Goal: Task Accomplishment & Management: Manage account settings

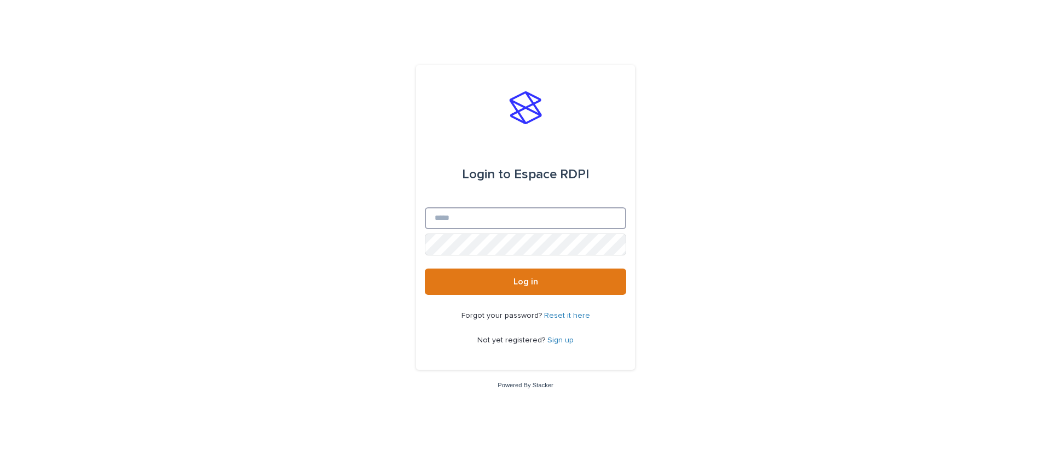
click at [491, 224] on input "Email" at bounding box center [525, 218] width 201 height 22
type input "**********"
click at [425, 269] on button "Log in" at bounding box center [525, 282] width 201 height 26
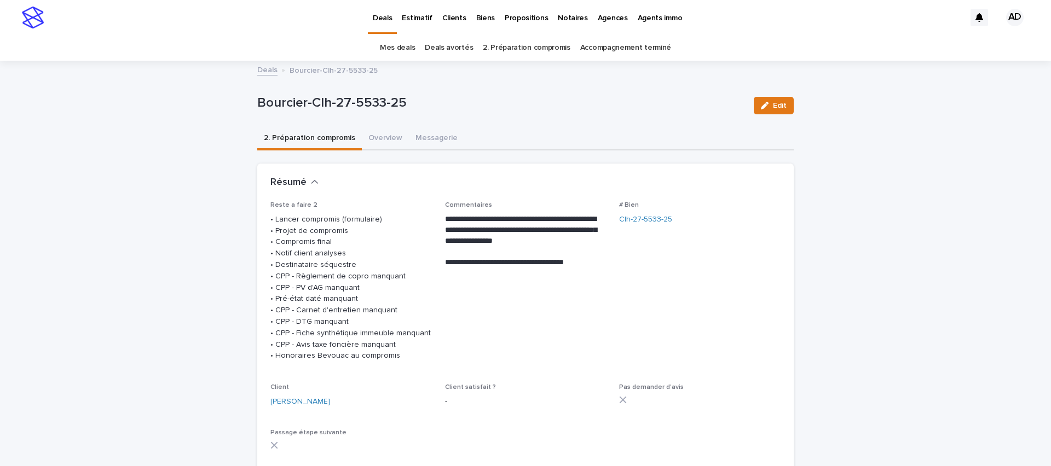
click at [401, 50] on link "Mes deals" at bounding box center [397, 48] width 35 height 26
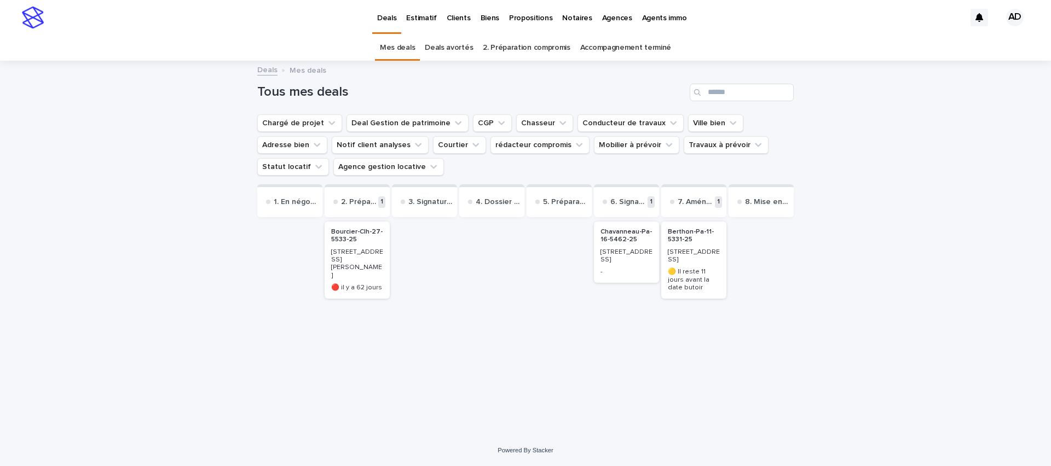
click at [613, 247] on div "152 rue du Château" at bounding box center [626, 255] width 52 height 18
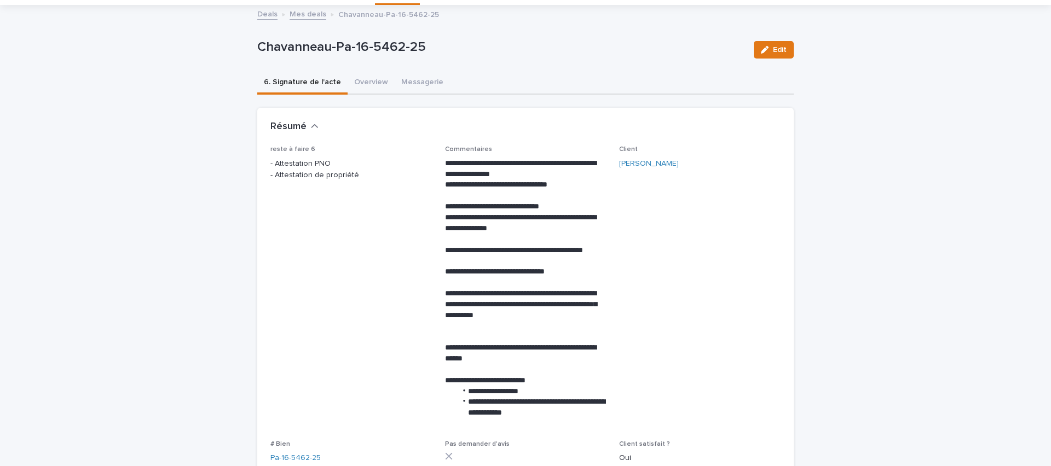
scroll to position [72, 0]
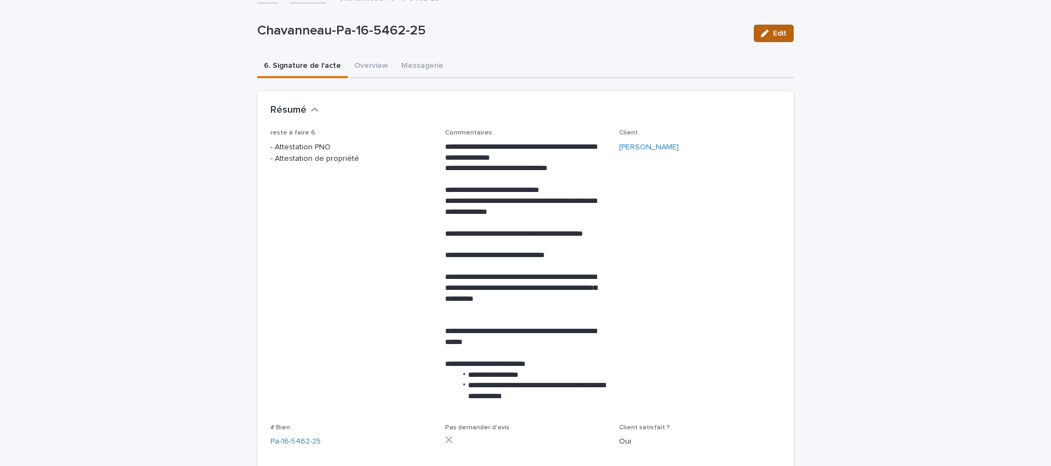
click at [773, 30] on span "Edit" at bounding box center [780, 34] width 14 height 8
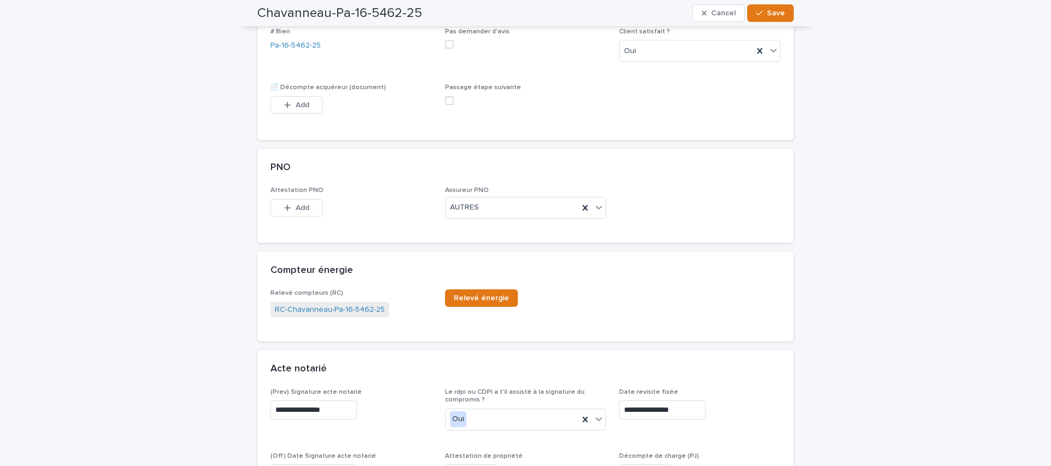
scroll to position [468, 0]
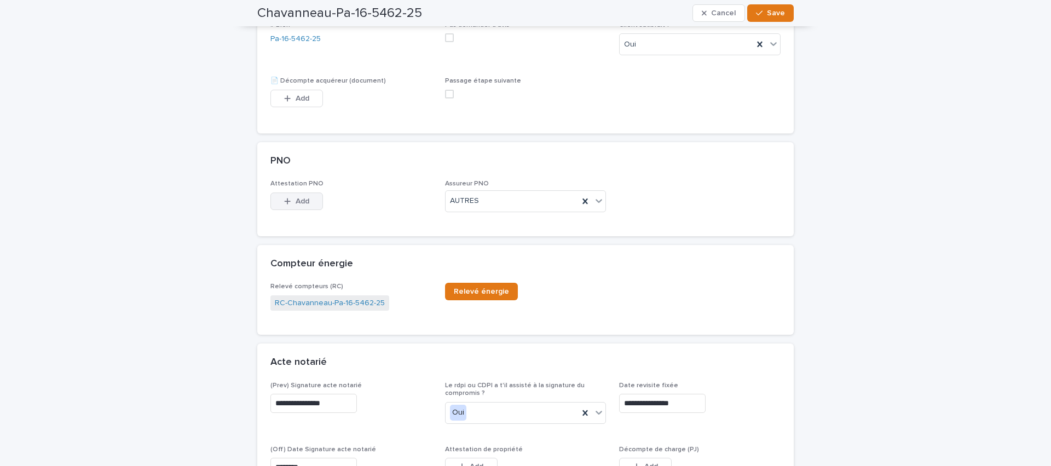
click at [288, 205] on div "button" at bounding box center [289, 202] width 11 height 8
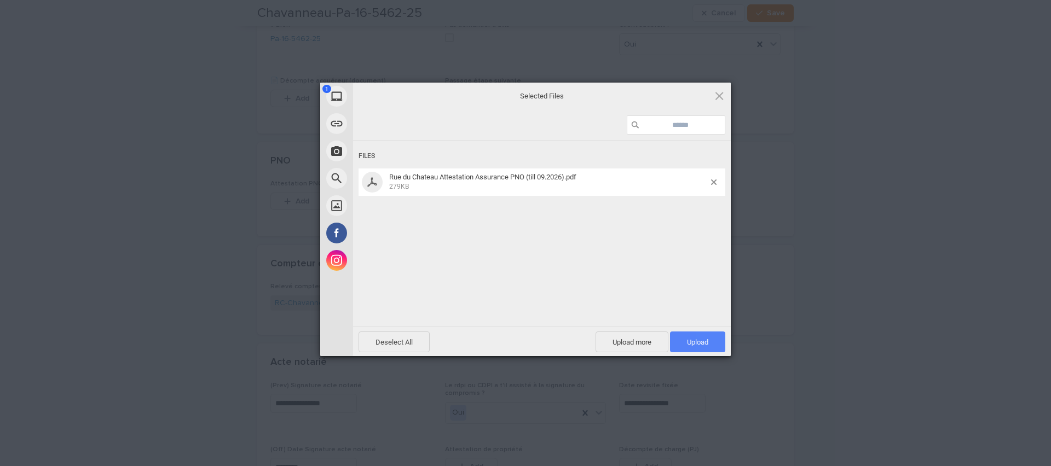
click at [710, 343] on span "Upload 1" at bounding box center [697, 342] width 55 height 21
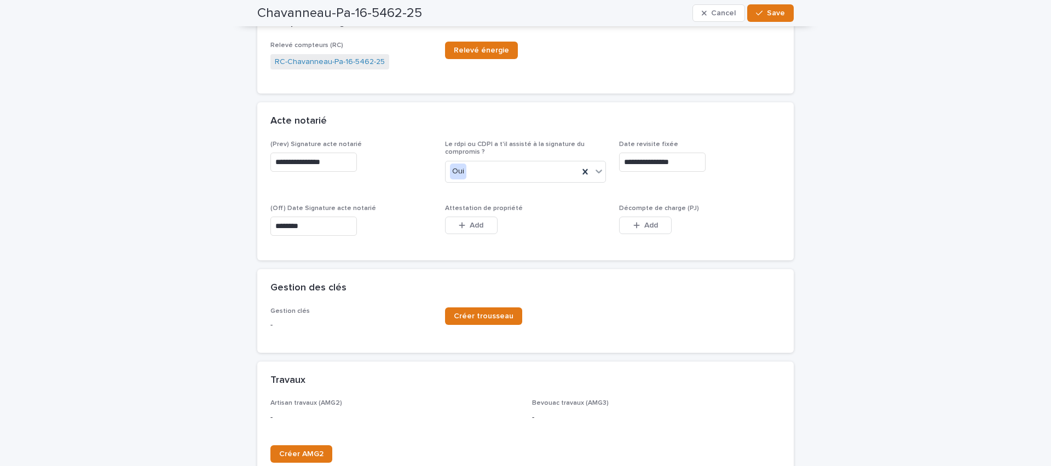
scroll to position [797, 0]
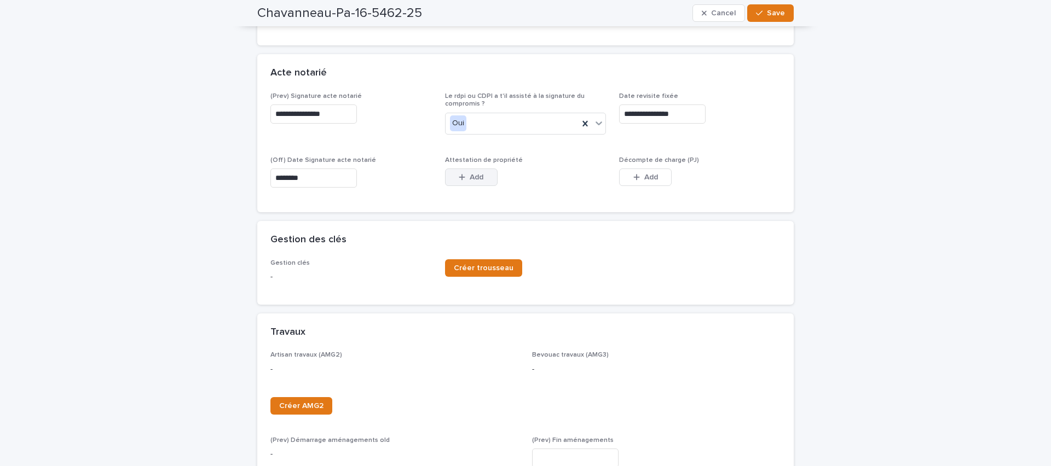
click at [479, 179] on span "Add" at bounding box center [477, 178] width 14 height 8
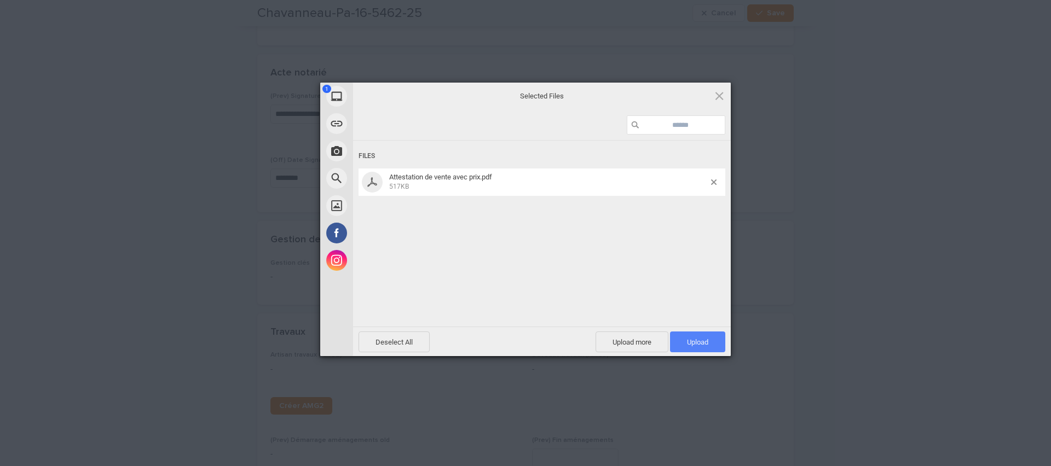
click at [698, 338] on span "Upload 1" at bounding box center [697, 342] width 21 height 8
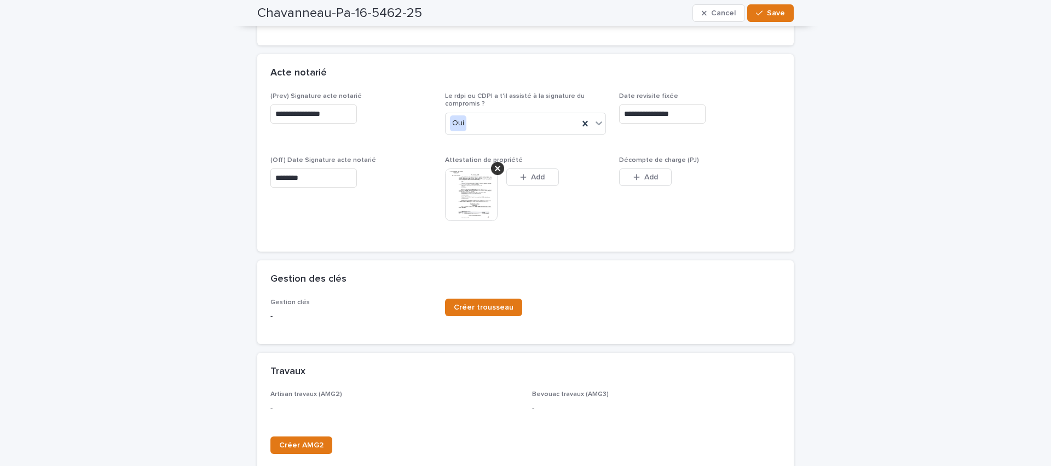
scroll to position [817, 0]
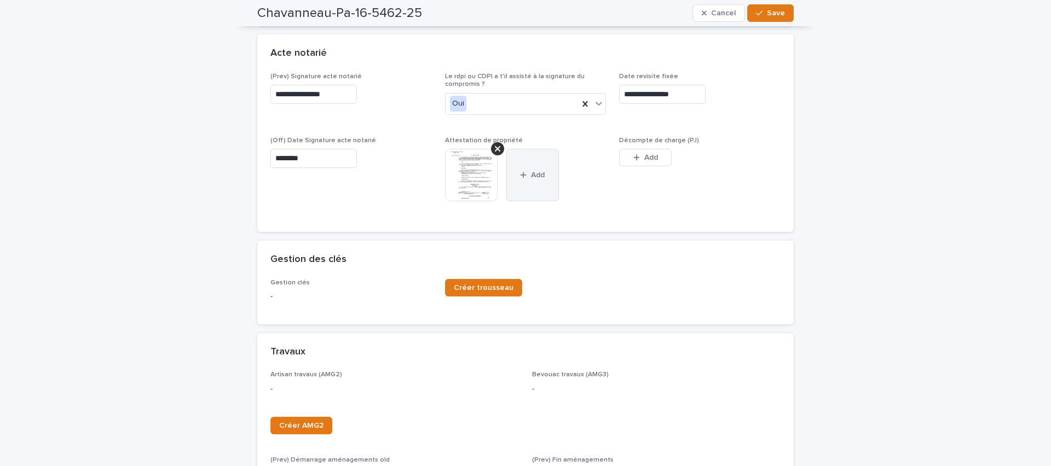
click at [540, 175] on span "Add" at bounding box center [538, 175] width 14 height 8
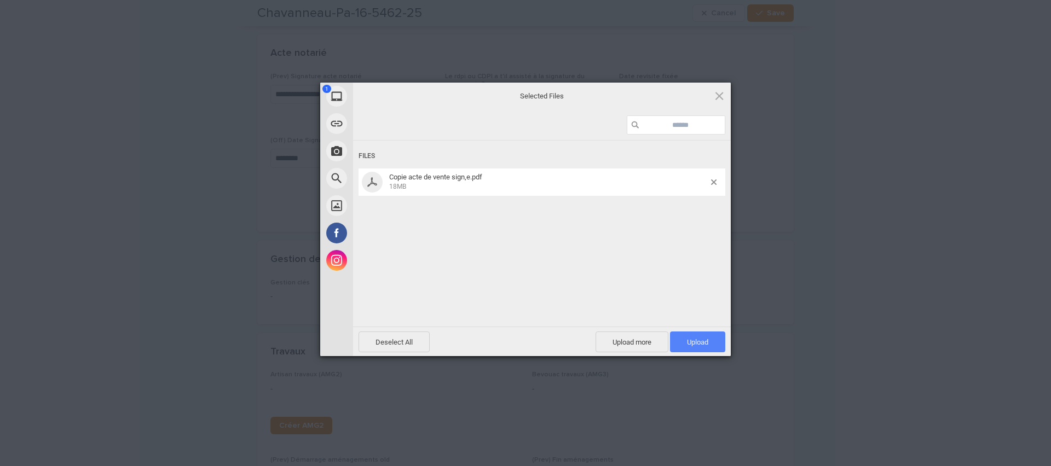
click at [700, 343] on span "Upload 1" at bounding box center [697, 342] width 21 height 8
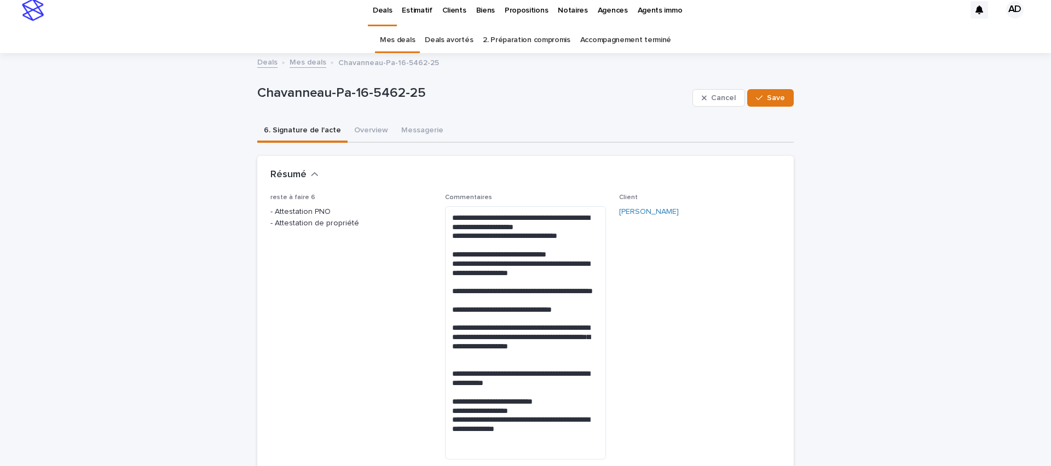
scroll to position [0, 0]
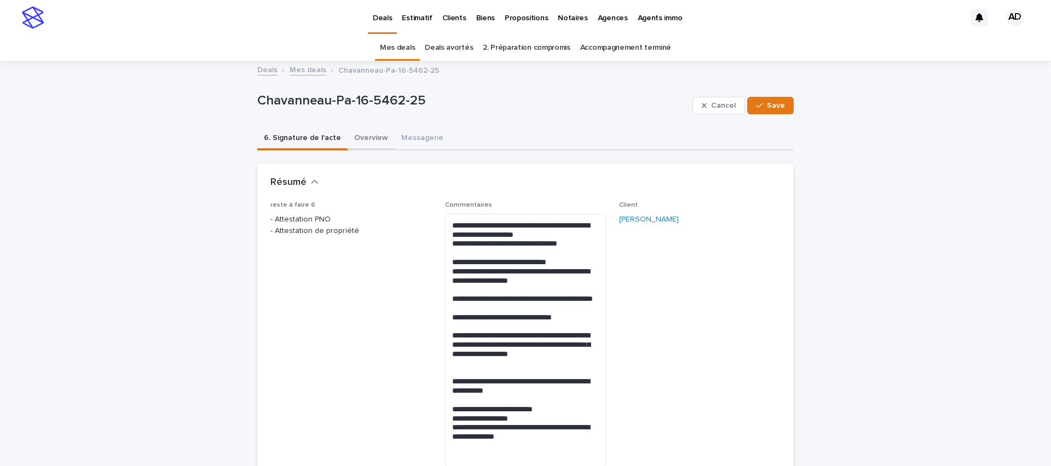
click at [363, 140] on button "Overview" at bounding box center [371, 139] width 47 height 23
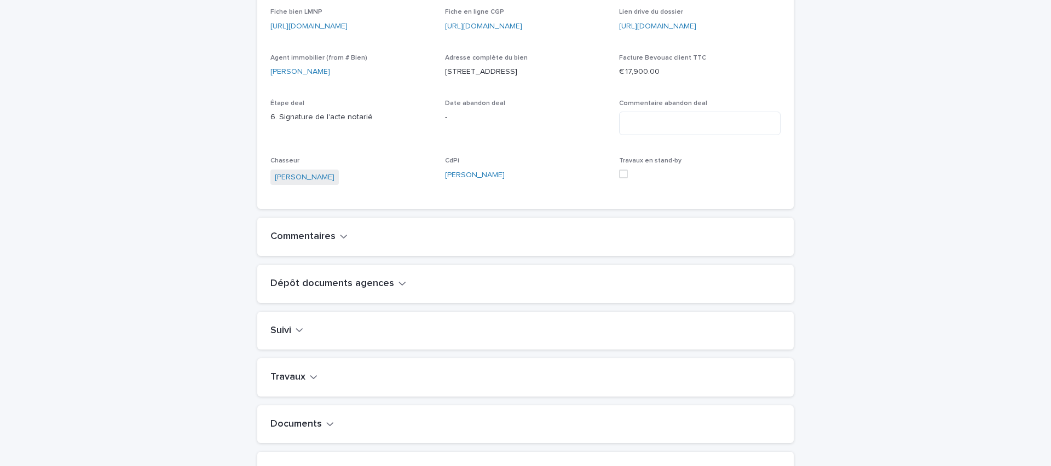
scroll to position [250, 0]
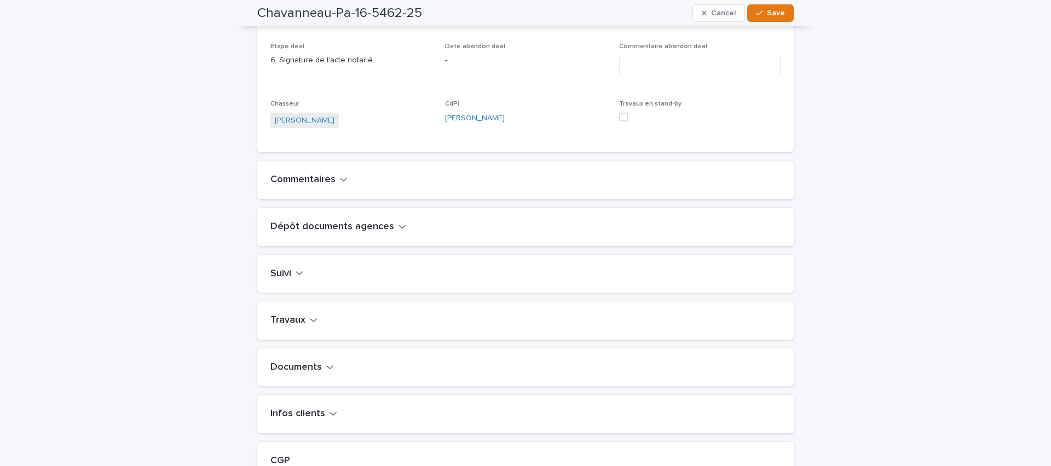
click at [315, 186] on h2 "Commentaires" at bounding box center [302, 180] width 65 height 12
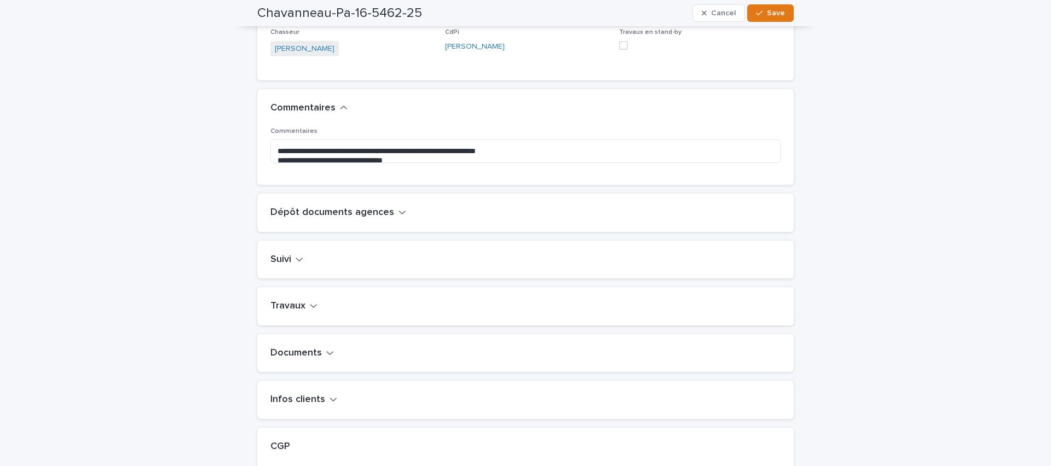
scroll to position [332, 0]
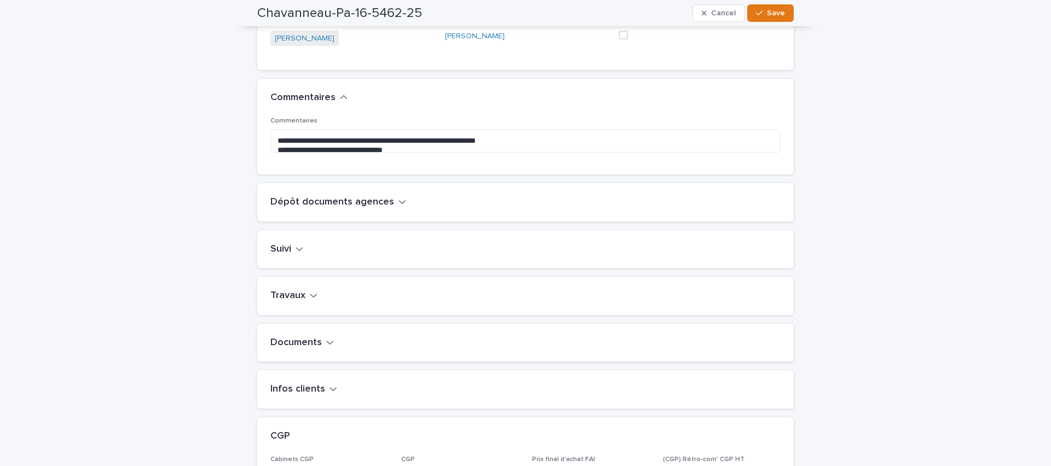
click at [308, 209] on h2 "Dépôt documents agences" at bounding box center [332, 203] width 124 height 12
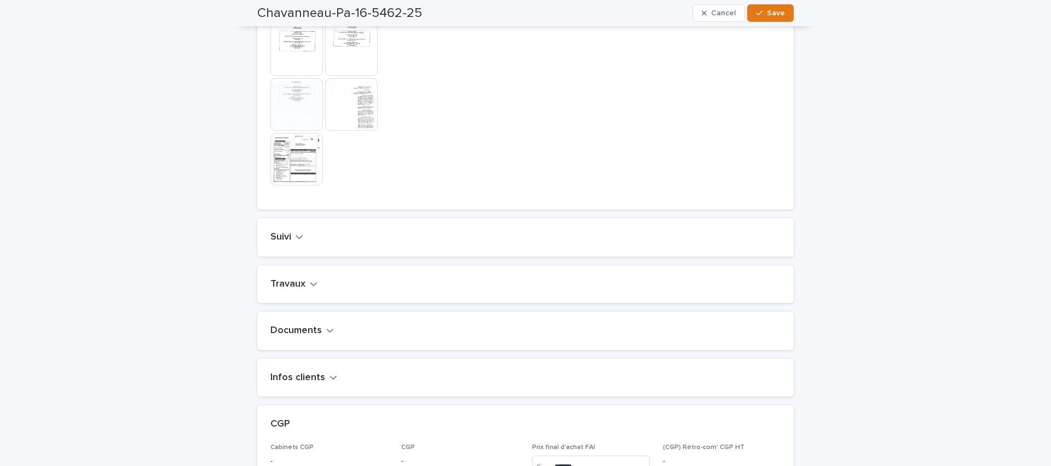
scroll to position [799, 0]
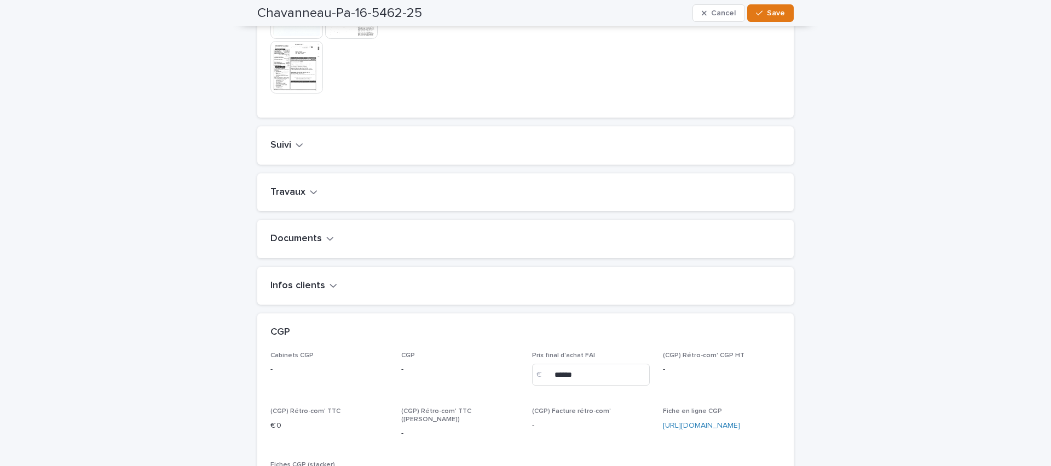
click at [281, 152] on h2 "Suivi" at bounding box center [280, 146] width 21 height 12
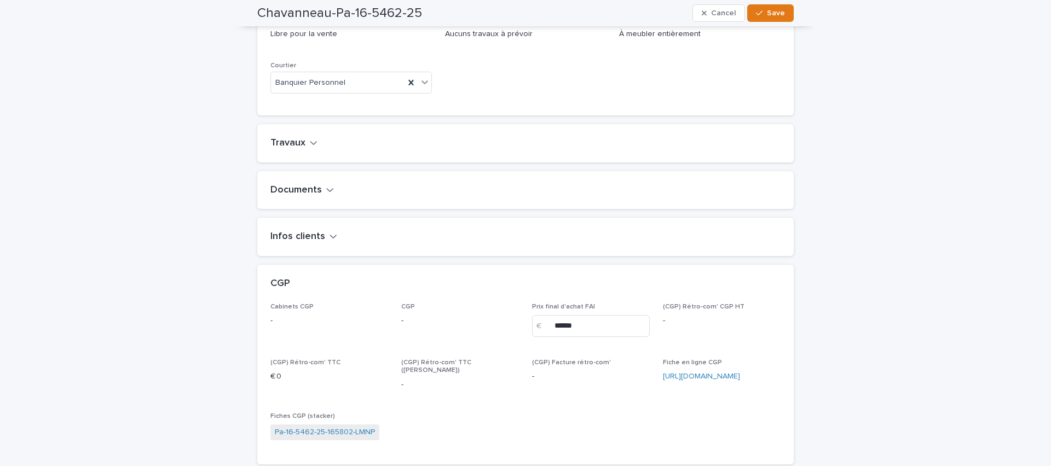
click at [286, 149] on h2 "Travaux" at bounding box center [287, 143] width 35 height 12
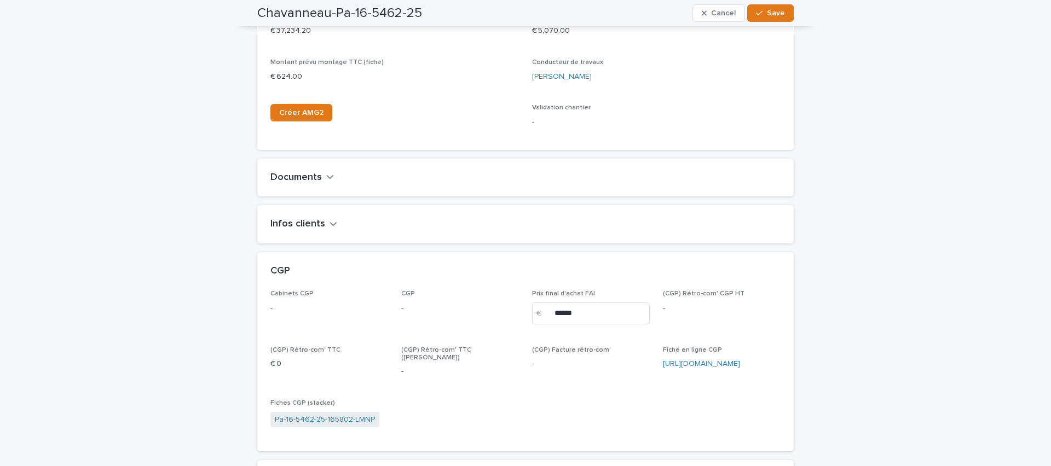
scroll to position [1172, 0]
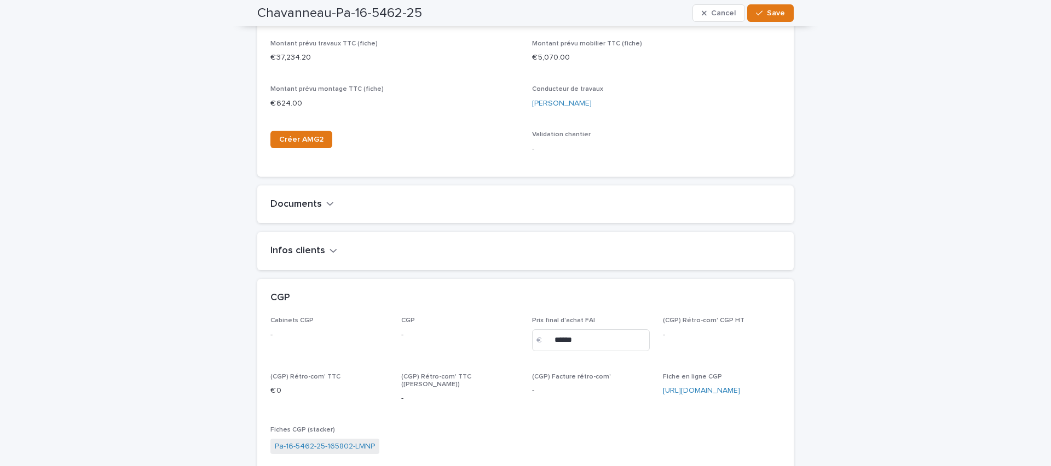
click at [285, 211] on h2 "Documents" at bounding box center [295, 205] width 51 height 12
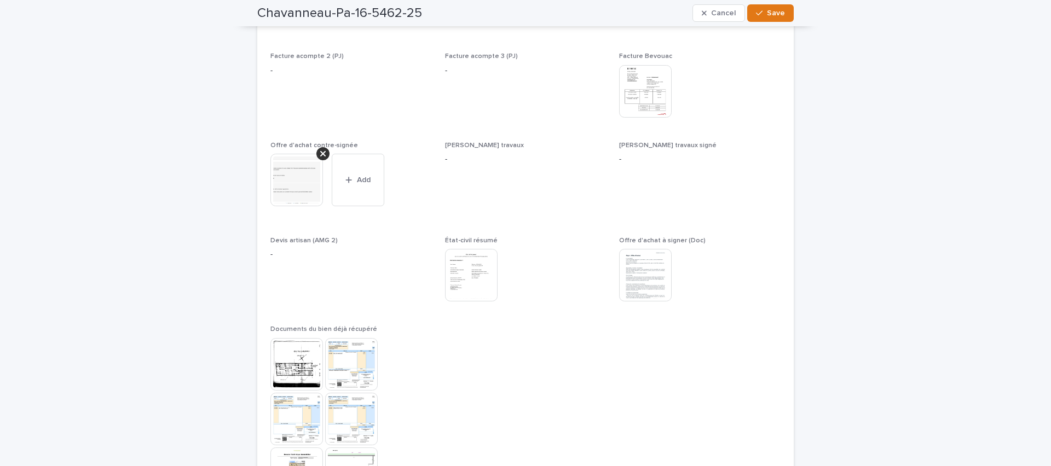
scroll to position [2018, 0]
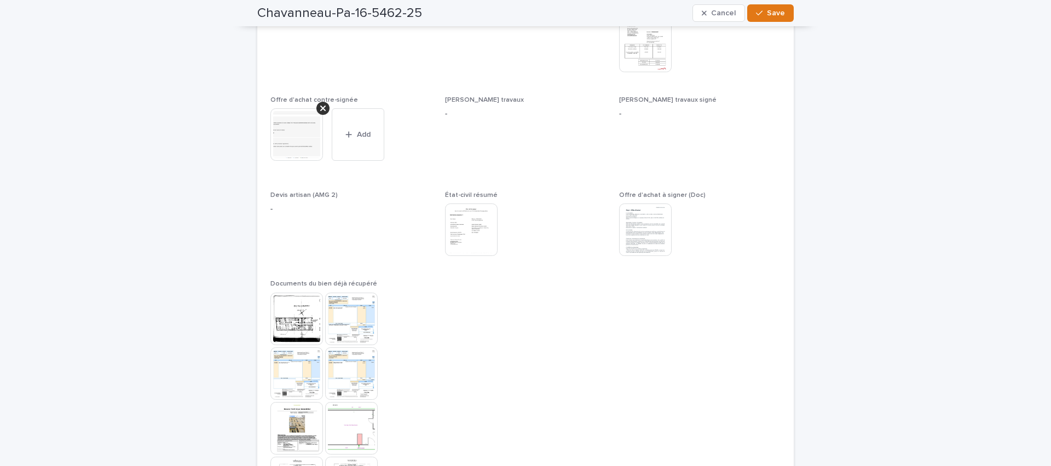
click at [638, 70] on img at bounding box center [645, 46] width 53 height 53
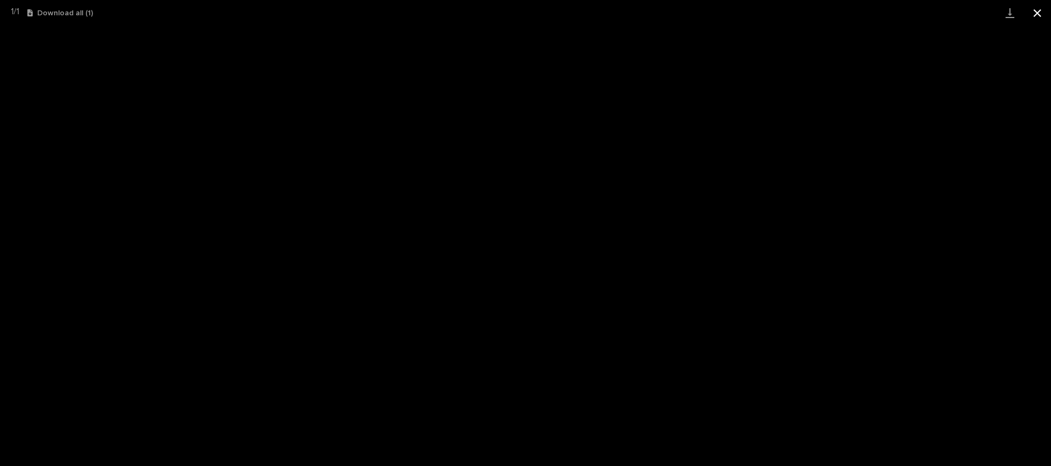
click at [1039, 16] on button "Close gallery" at bounding box center [1037, 13] width 27 height 26
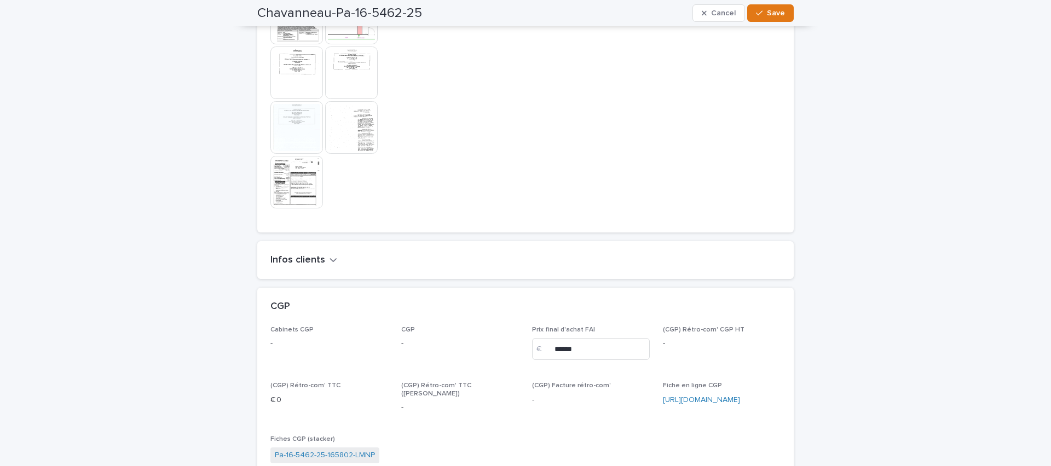
scroll to position [2478, 0]
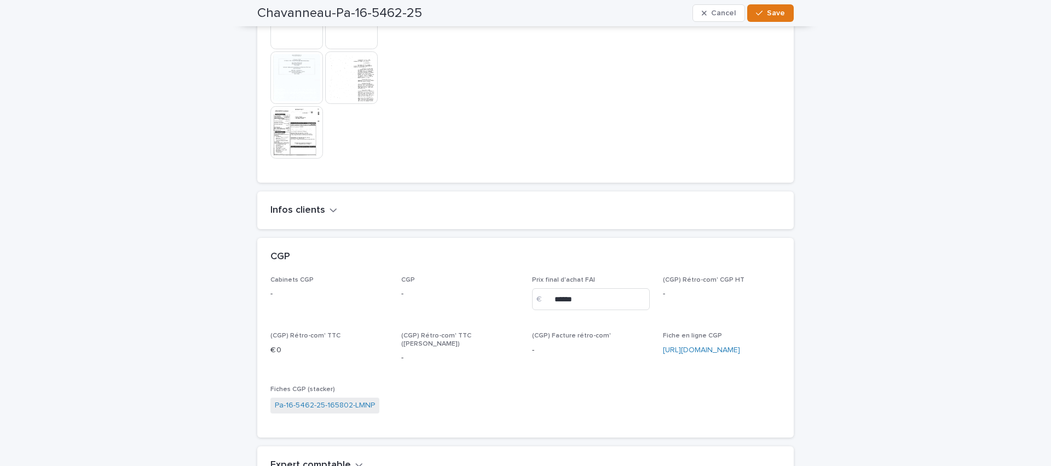
click at [293, 229] on div "Infos clients" at bounding box center [525, 211] width 536 height 38
click at [297, 217] on h2 "Infos clients" at bounding box center [297, 211] width 55 height 12
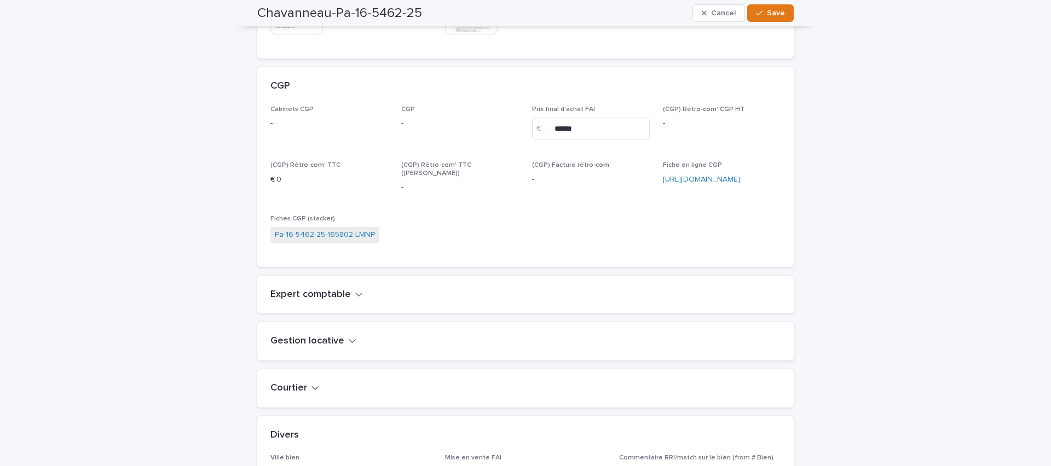
scroll to position [3823, 0]
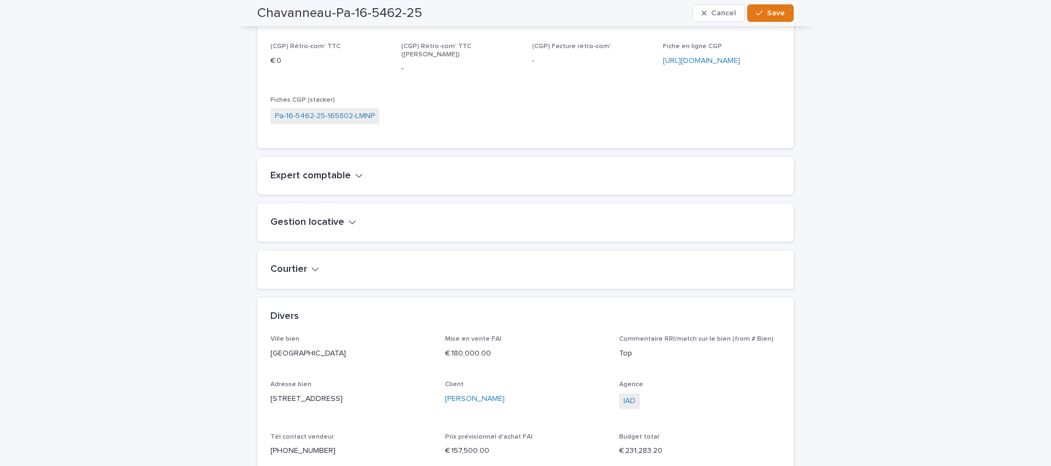
click at [319, 182] on h2 "Expert comptable" at bounding box center [310, 176] width 80 height 12
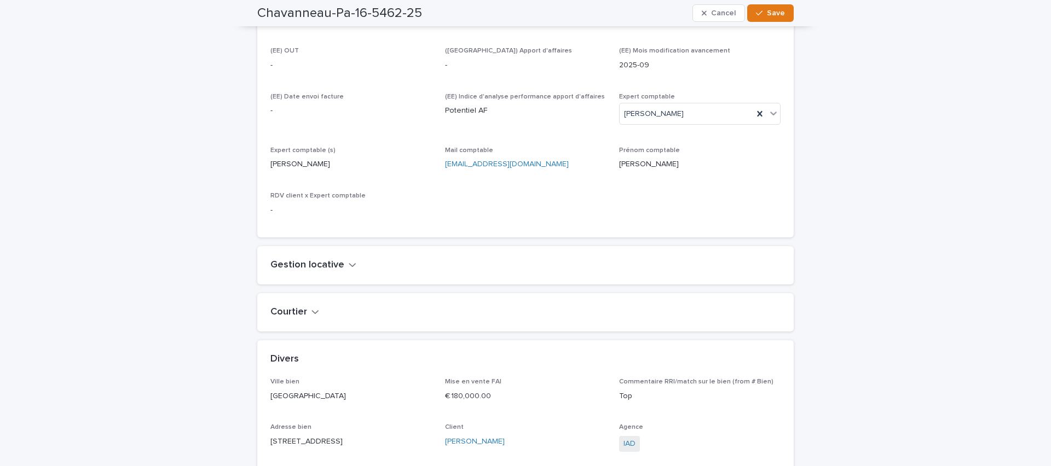
scroll to position [4200, 0]
click at [296, 270] on h2 "Gestion locative" at bounding box center [307, 264] width 74 height 12
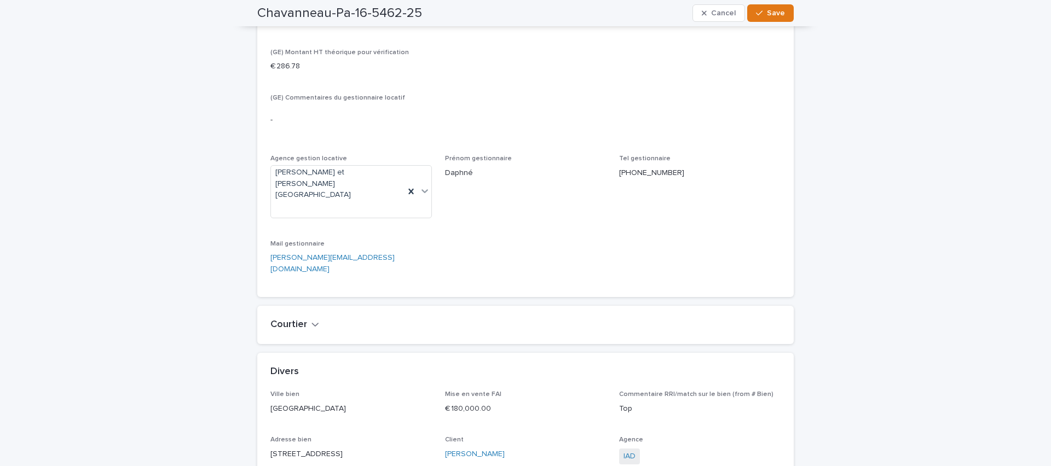
scroll to position [4728, 0]
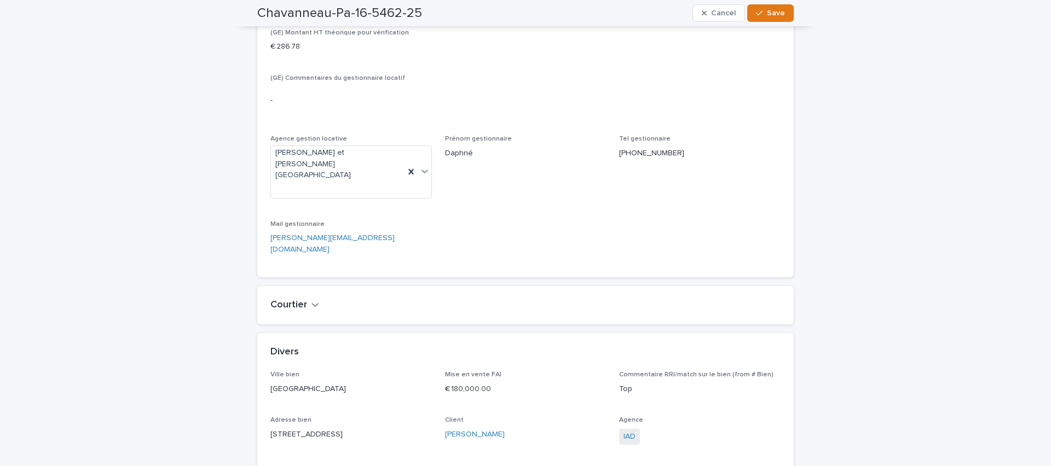
click at [270, 286] on div "Courtier" at bounding box center [525, 305] width 536 height 38
click at [290, 299] on h2 "Courtier" at bounding box center [288, 305] width 37 height 12
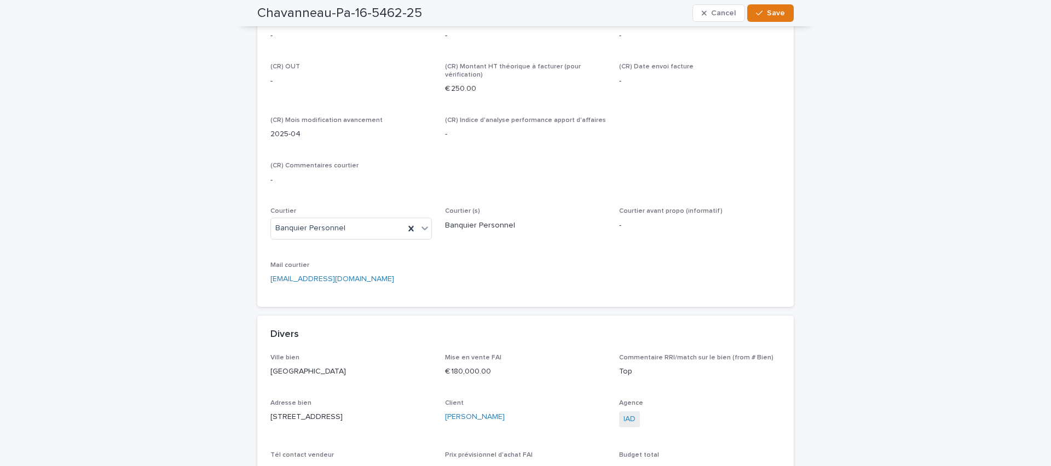
scroll to position [5187, 0]
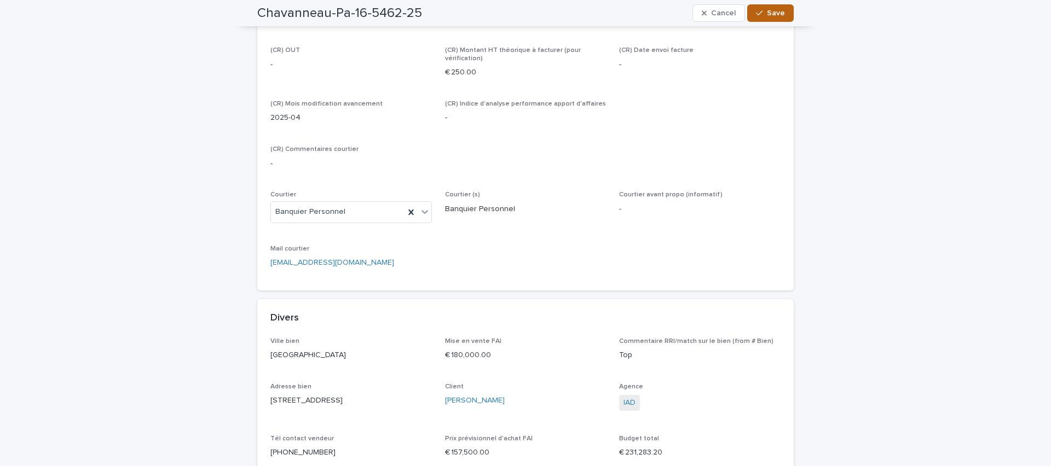
click at [770, 15] on span "Save" at bounding box center [776, 13] width 18 height 8
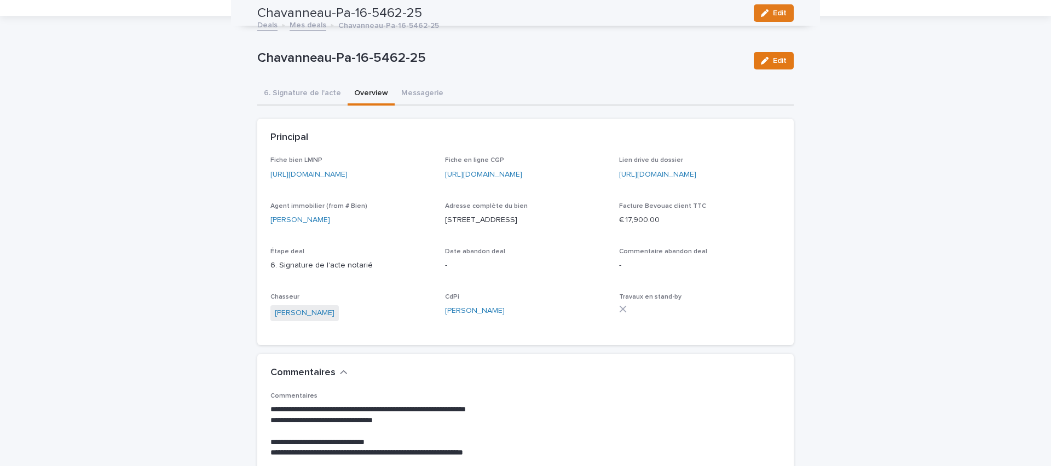
scroll to position [0, 0]
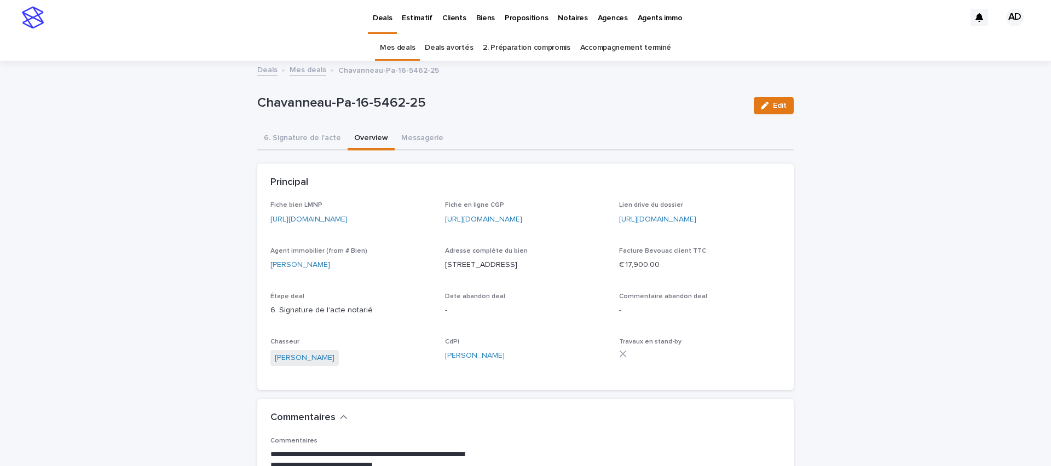
click at [301, 141] on button "6. Signature de l'acte" at bounding box center [302, 139] width 90 height 23
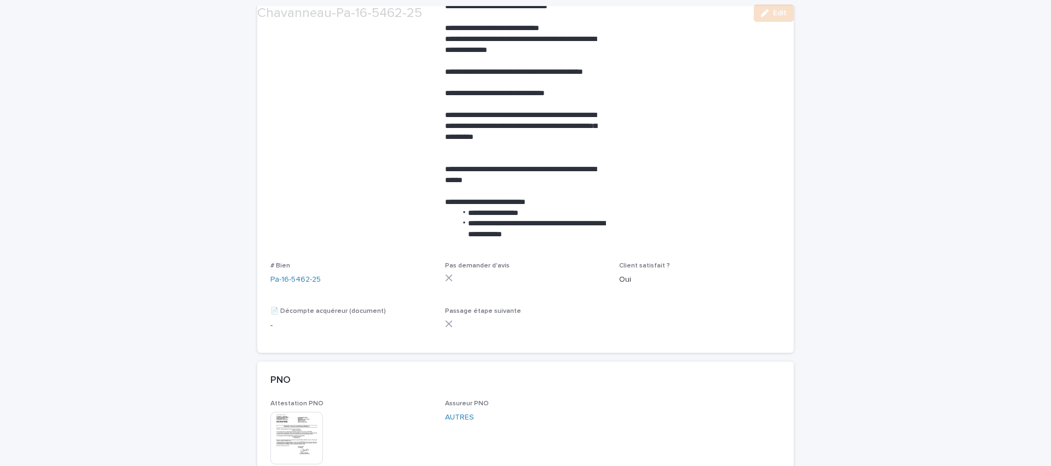
scroll to position [268, 0]
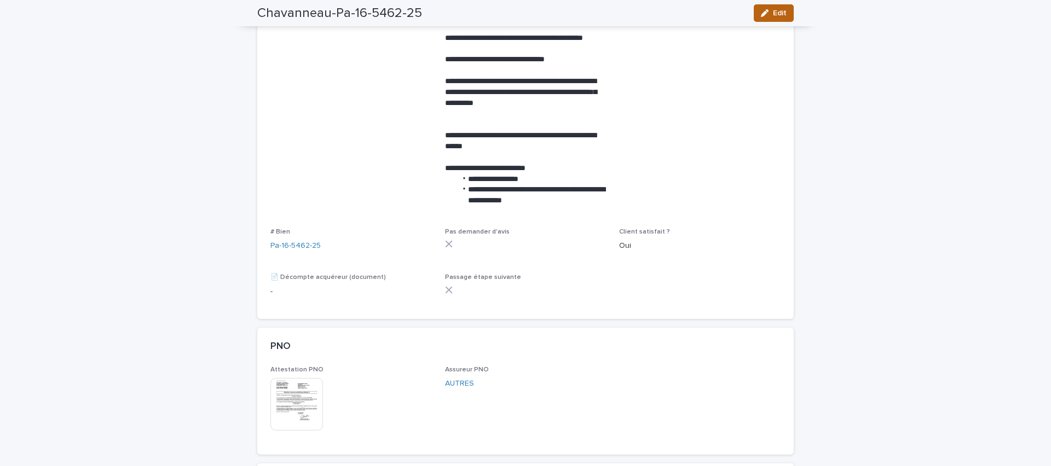
click at [761, 13] on icon "button" at bounding box center [765, 13] width 8 height 8
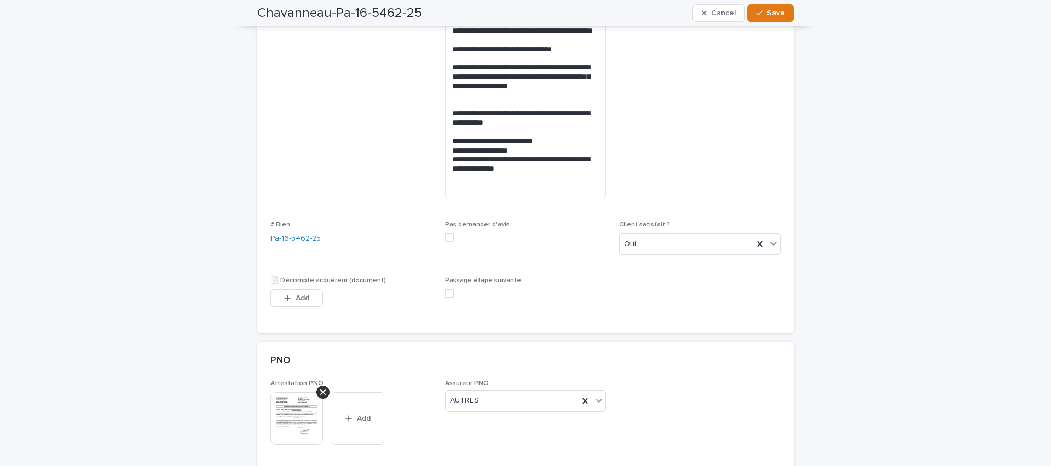
click at [445, 292] on span at bounding box center [449, 294] width 9 height 9
click at [760, 14] on div "button" at bounding box center [761, 13] width 11 height 8
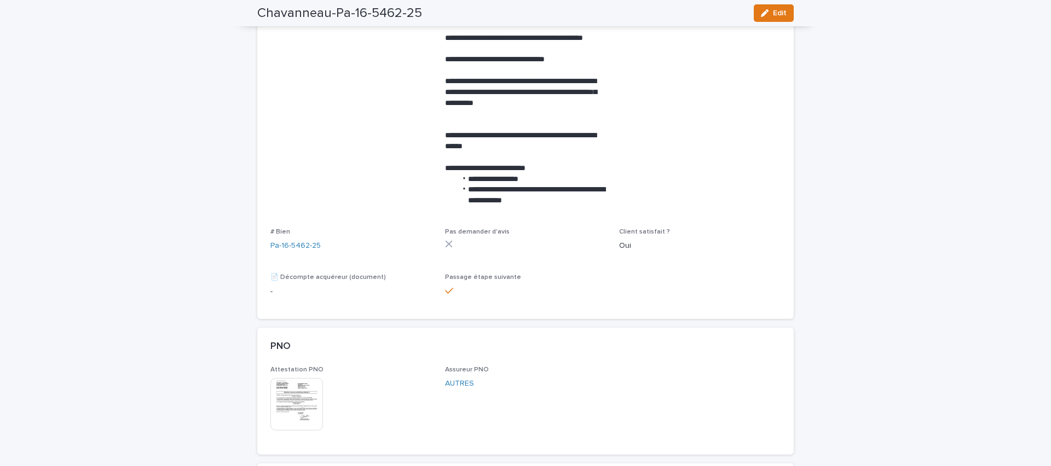
scroll to position [0, 0]
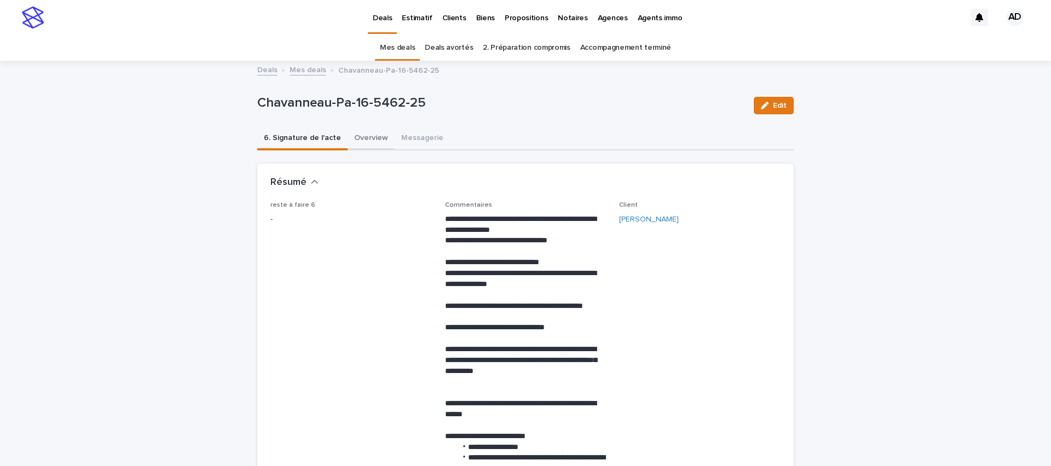
click at [351, 140] on button "Overview" at bounding box center [371, 139] width 47 height 23
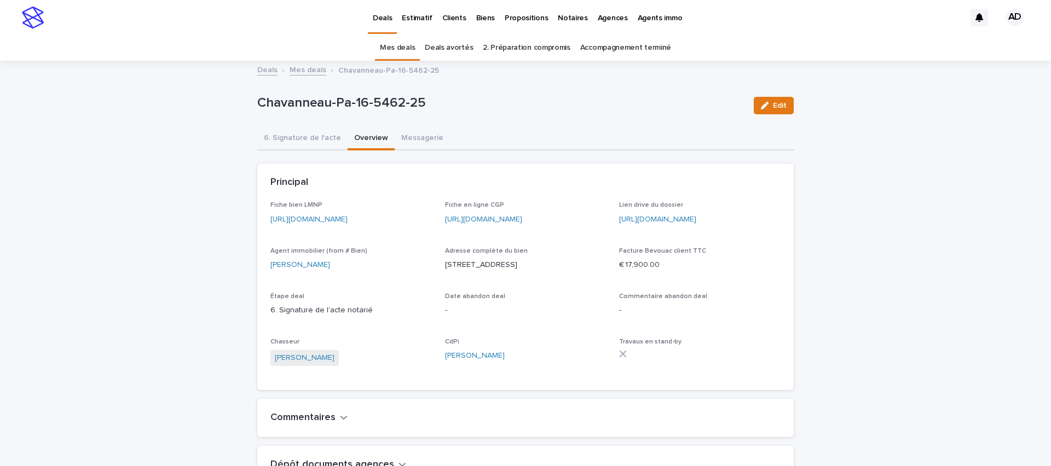
click at [403, 45] on link "Mes deals" at bounding box center [397, 48] width 35 height 26
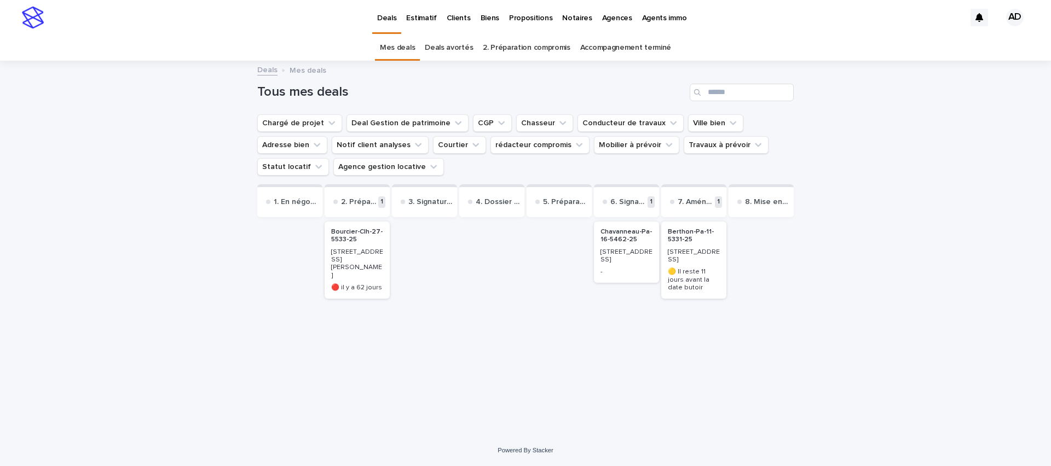
click at [628, 240] on p "Chavanneau-Pa-16-5462-25" at bounding box center [626, 236] width 52 height 16
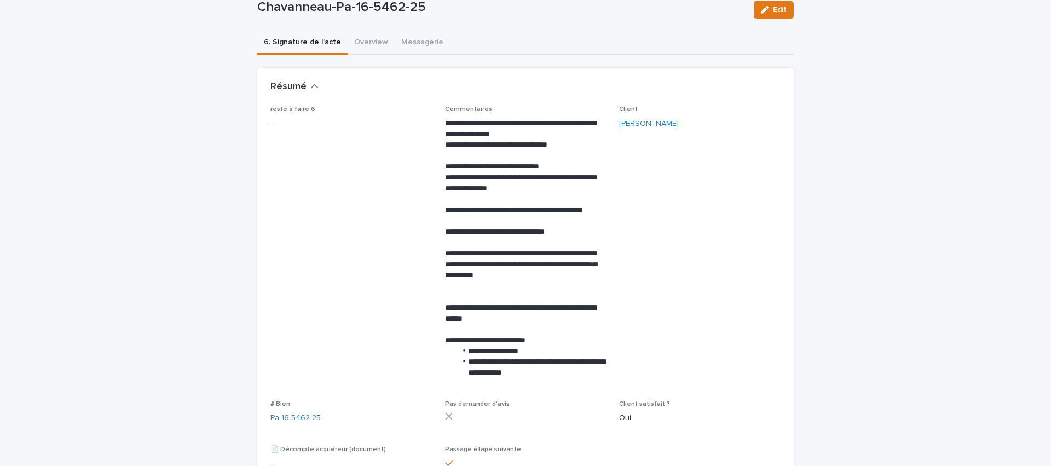
scroll to position [99, 0]
